Goal: Task Accomplishment & Management: Manage account settings

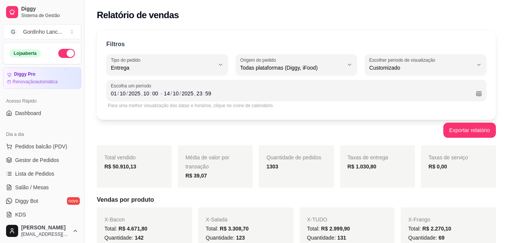
select select "DELIVERY"
select select "ALL"
select select "-1"
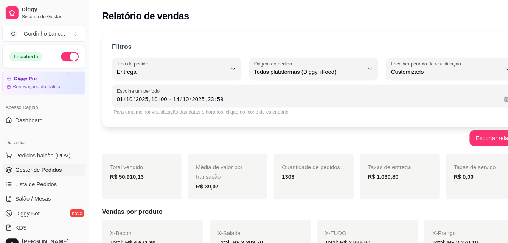
click at [29, 163] on span "Gestor de Pedidos" at bounding box center [37, 160] width 44 height 8
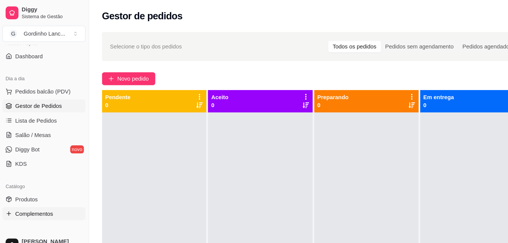
scroll to position [71, 0]
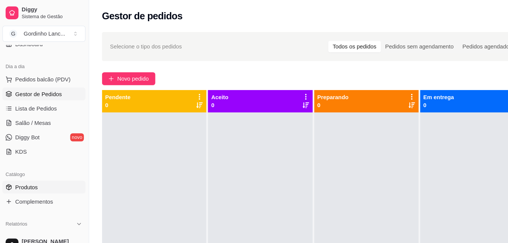
click at [31, 174] on span "Produtos" at bounding box center [25, 176] width 21 height 8
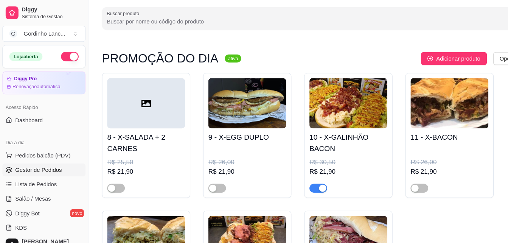
click at [19, 163] on span "Gestor de Pedidos" at bounding box center [37, 160] width 44 height 8
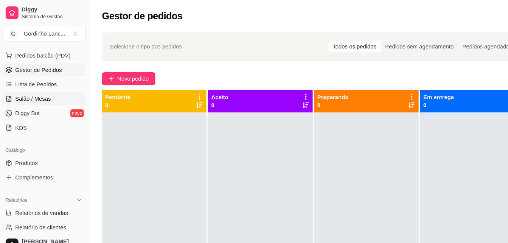
scroll to position [107, 0]
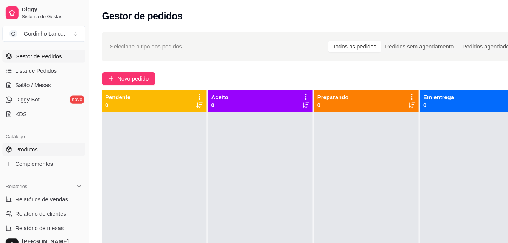
click at [42, 143] on link "Produtos" at bounding box center [42, 141] width 78 height 12
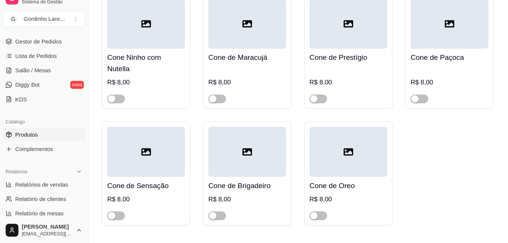
scroll to position [6264, 0]
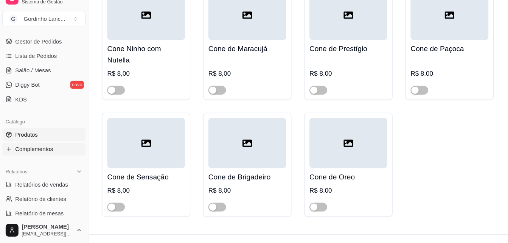
click at [44, 158] on link "Complementos" at bounding box center [42, 154] width 78 height 12
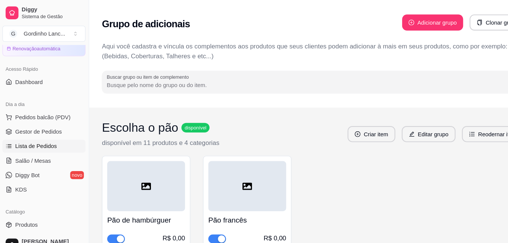
scroll to position [36, 0]
click at [66, 120] on link "Gestor de Pedidos" at bounding box center [42, 124] width 78 height 12
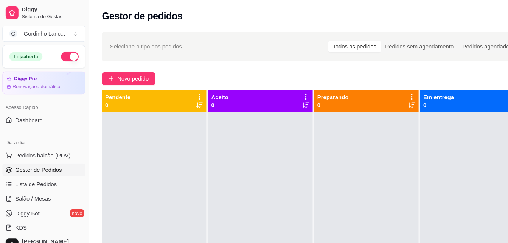
click at [203, 159] on div at bounding box center [246, 227] width 98 height 243
click at [184, 110] on div at bounding box center [146, 227] width 98 height 243
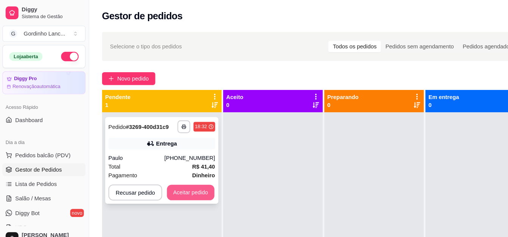
click at [184, 180] on button "Aceitar pedido" at bounding box center [180, 181] width 45 height 15
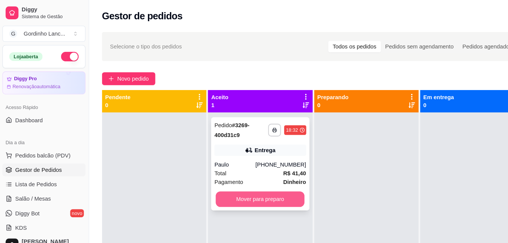
click at [261, 190] on button "Mover para preparo" at bounding box center [246, 187] width 84 height 15
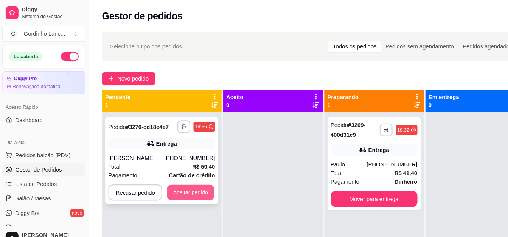
click at [174, 189] on button "Aceitar pedido" at bounding box center [180, 181] width 45 height 15
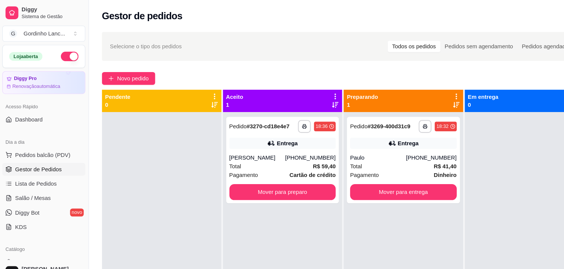
click at [277, 76] on div "Novo pedido" at bounding box center [324, 74] width 455 height 12
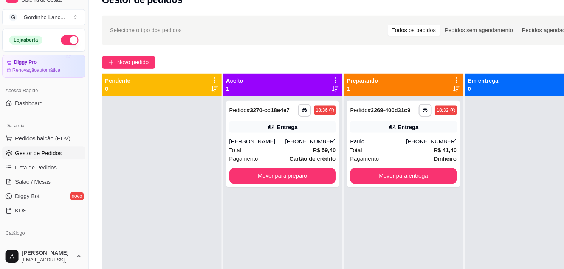
click at [492, 111] on div at bounding box center [495, 240] width 113 height 269
drag, startPoint x: 522, startPoint y: 116, endPoint x: 389, endPoint y: 184, distance: 149.9
click at [507, 116] on div at bounding box center [495, 240] width 113 height 269
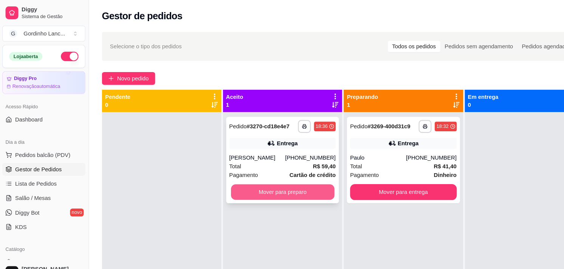
click at [235, 178] on button "Mover para preparo" at bounding box center [267, 181] width 98 height 15
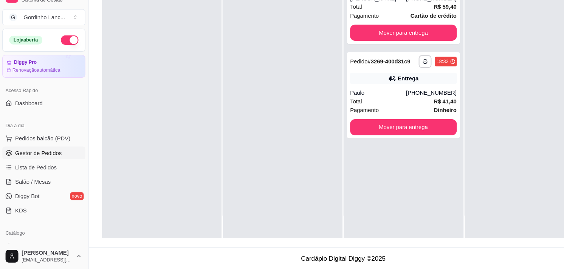
scroll to position [115, 0]
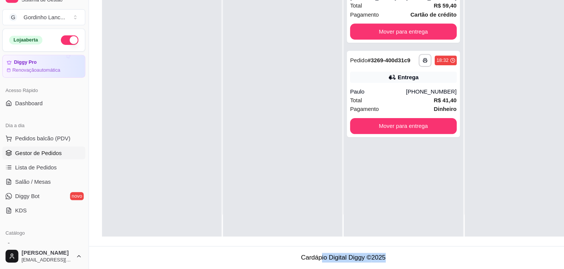
drag, startPoint x: 305, startPoint y: 249, endPoint x: 402, endPoint y: 248, distance: 96.8
click at [402, 242] on footer "Cardápio Digital Diggy © 2025" at bounding box center [324, 259] width 479 height 22
click at [456, 242] on footer "Cardápio Digital Diggy © 2025" at bounding box center [324, 259] width 479 height 22
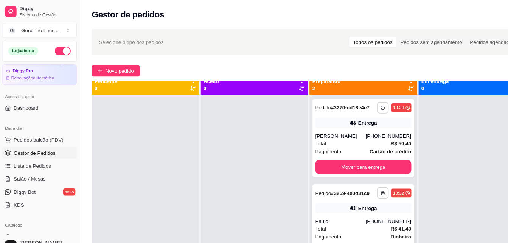
scroll to position [0, 0]
